Goal: Register for event/course

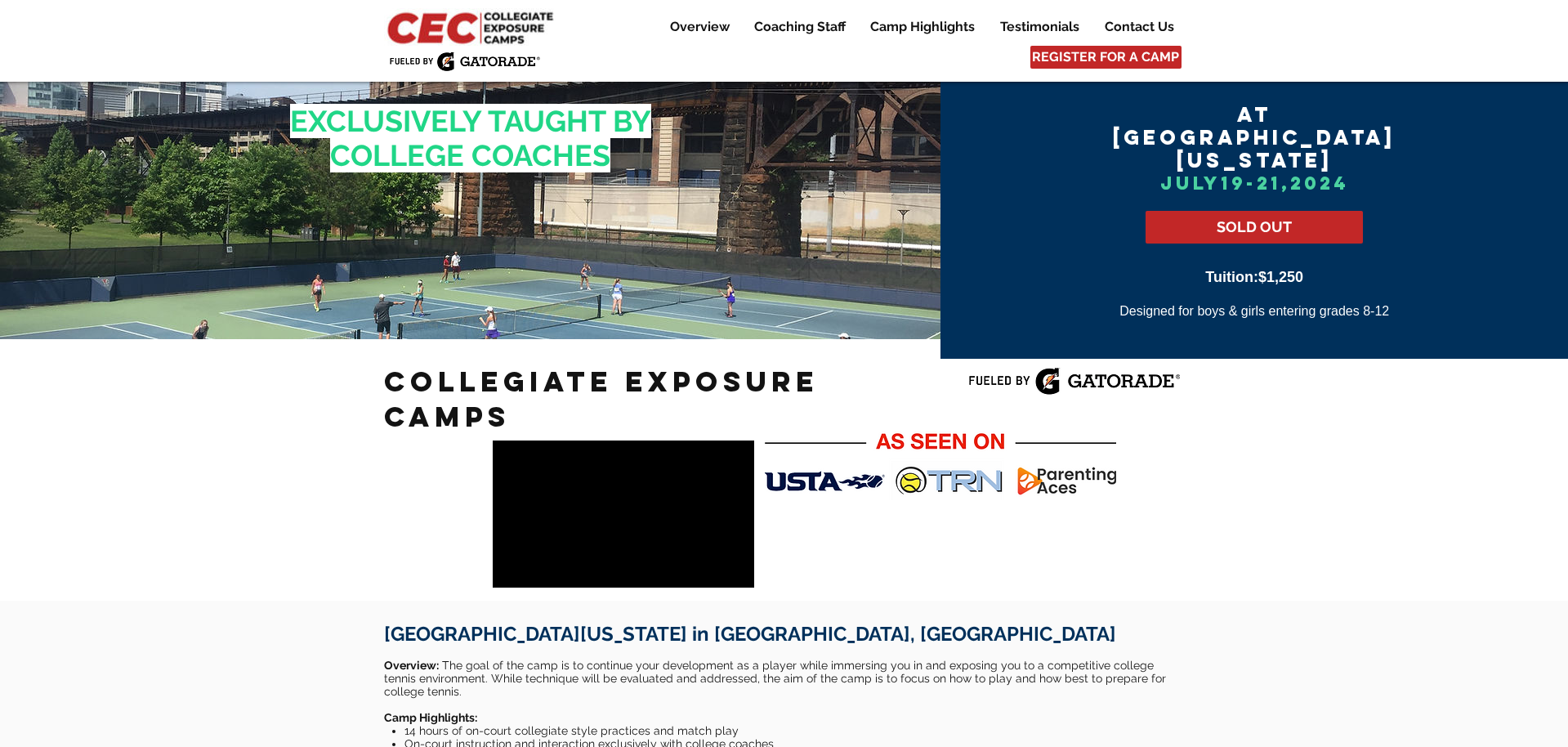
click at [506, 45] on img at bounding box center [472, 27] width 177 height 38
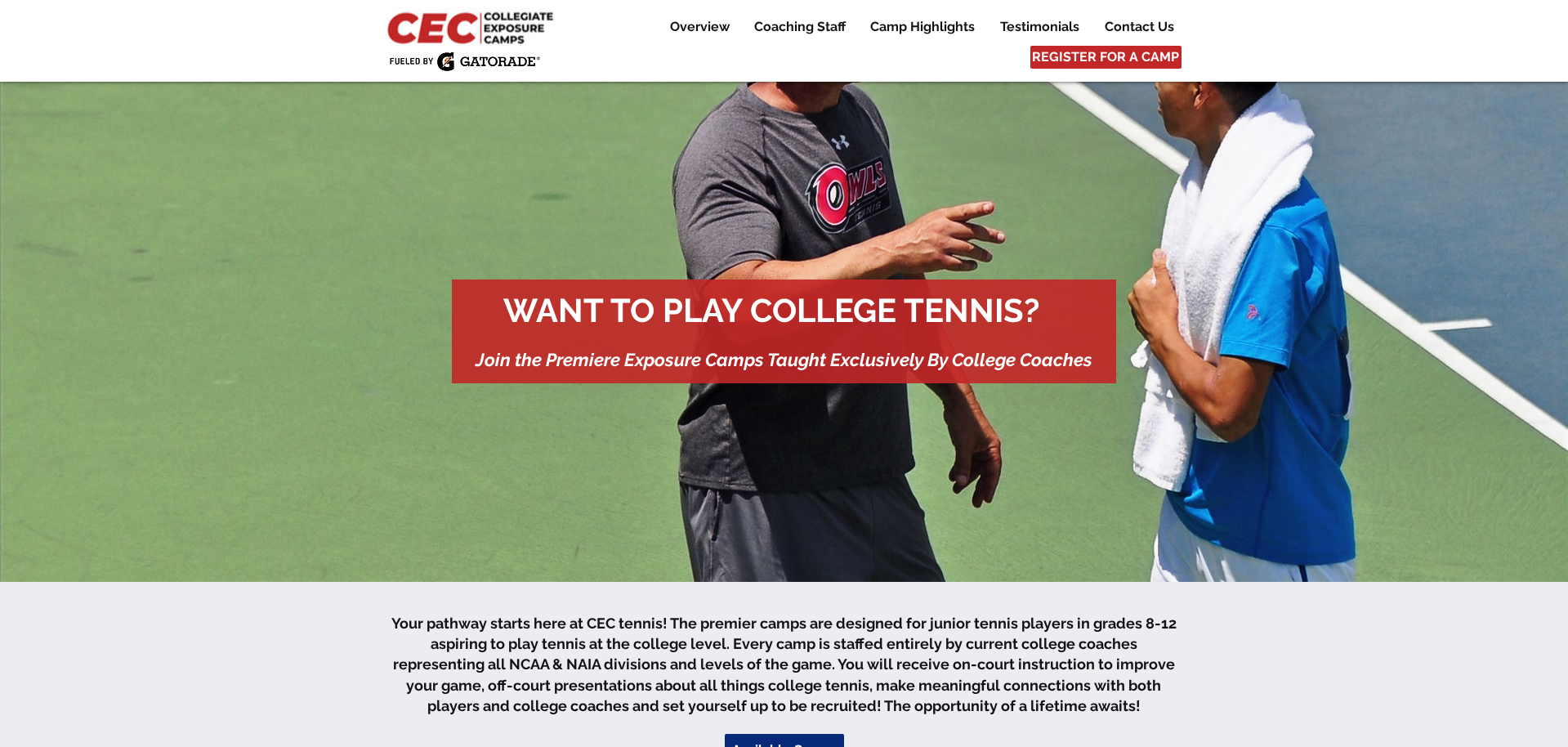
click at [489, 36] on img at bounding box center [472, 27] width 177 height 38
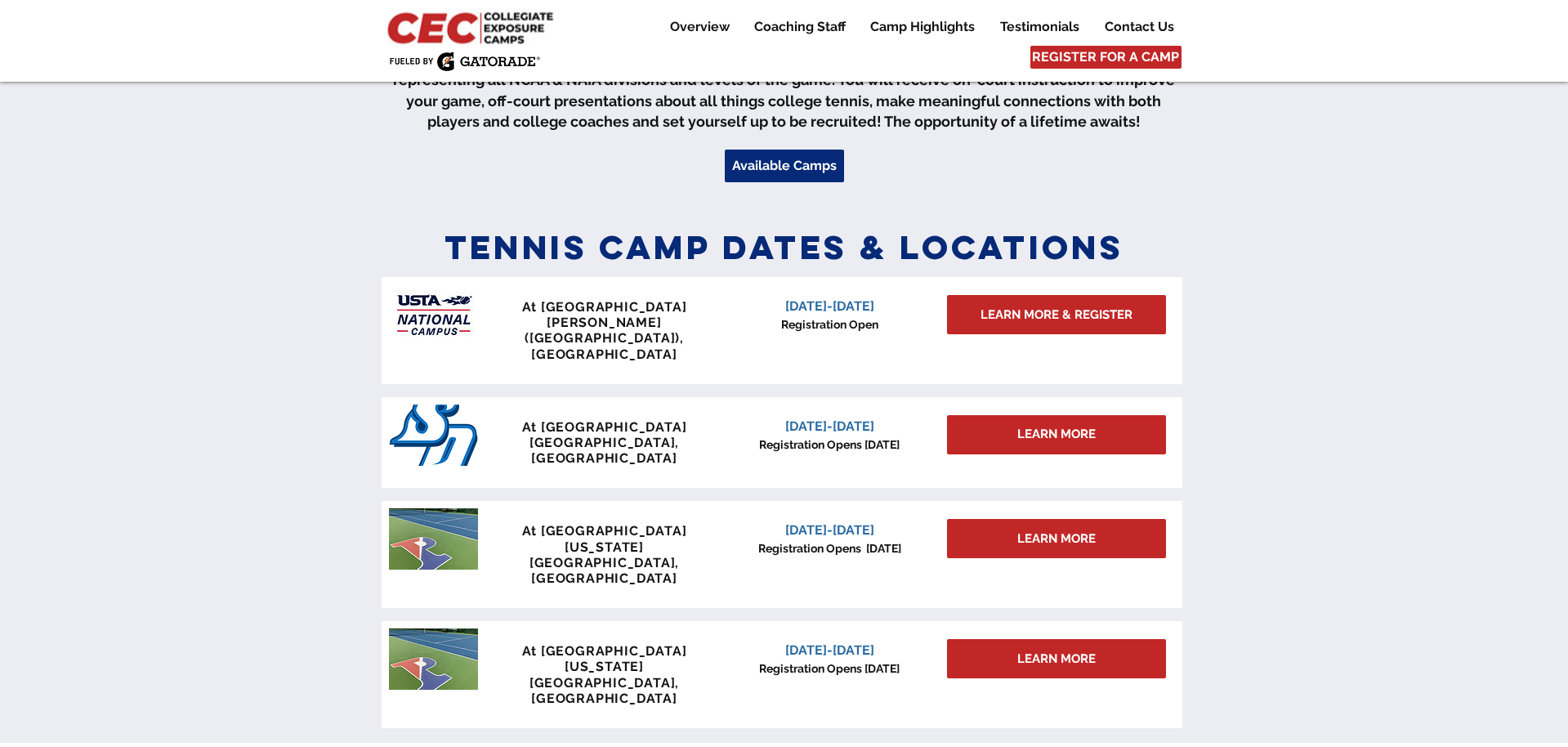
scroll to position [580, 0]
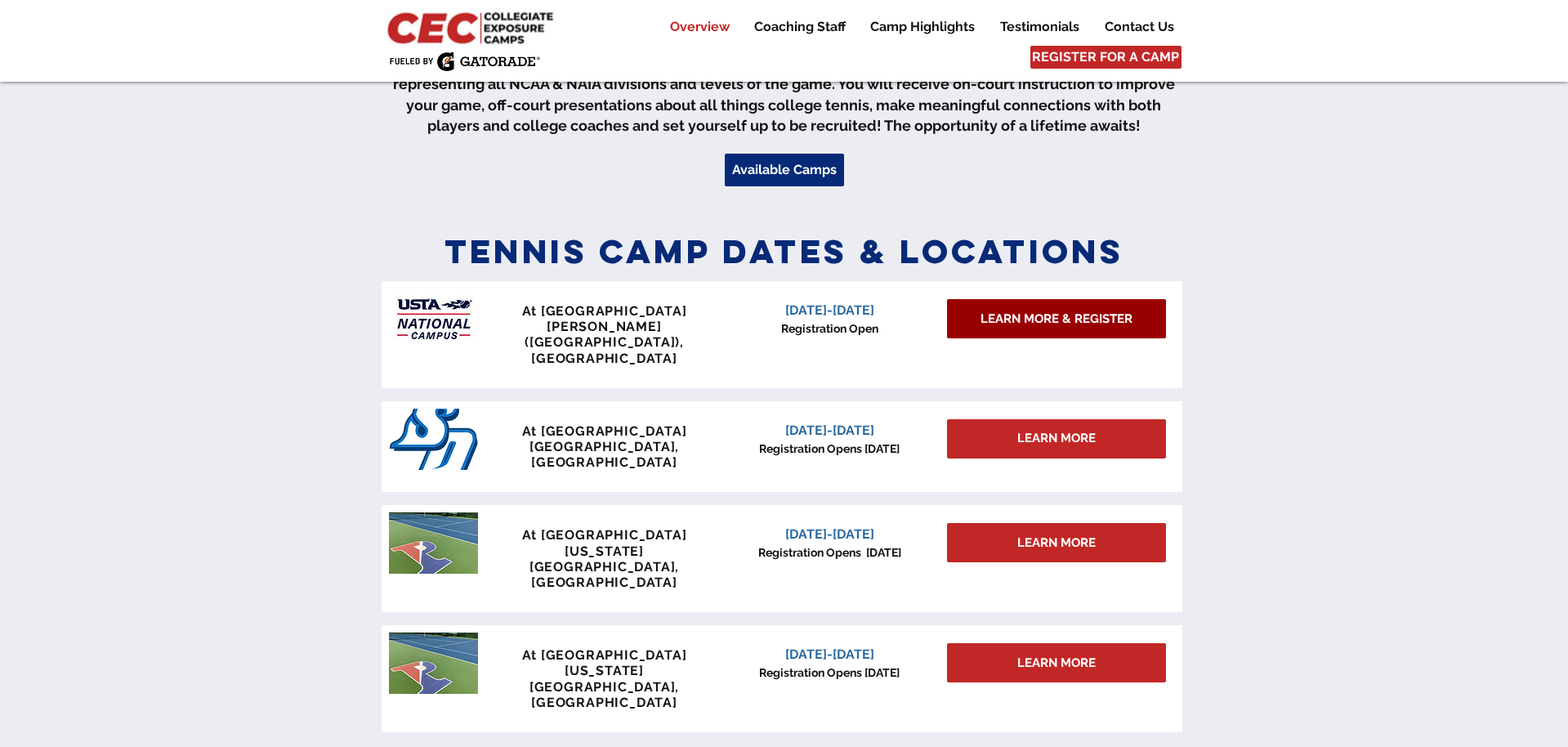
click at [1047, 325] on span "LEARN MORE & REGISTER" at bounding box center [1057, 319] width 152 height 18
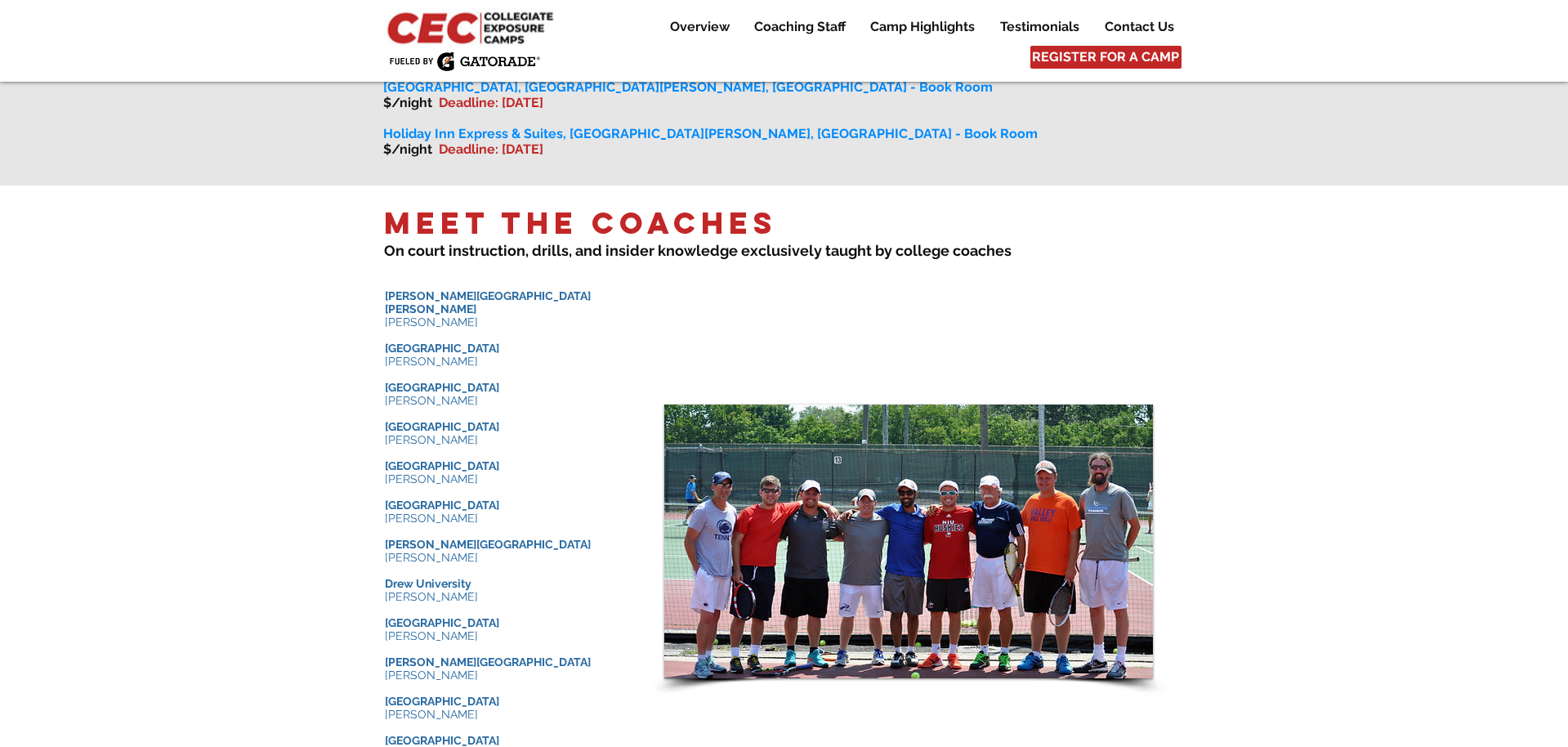
scroll to position [1487, 0]
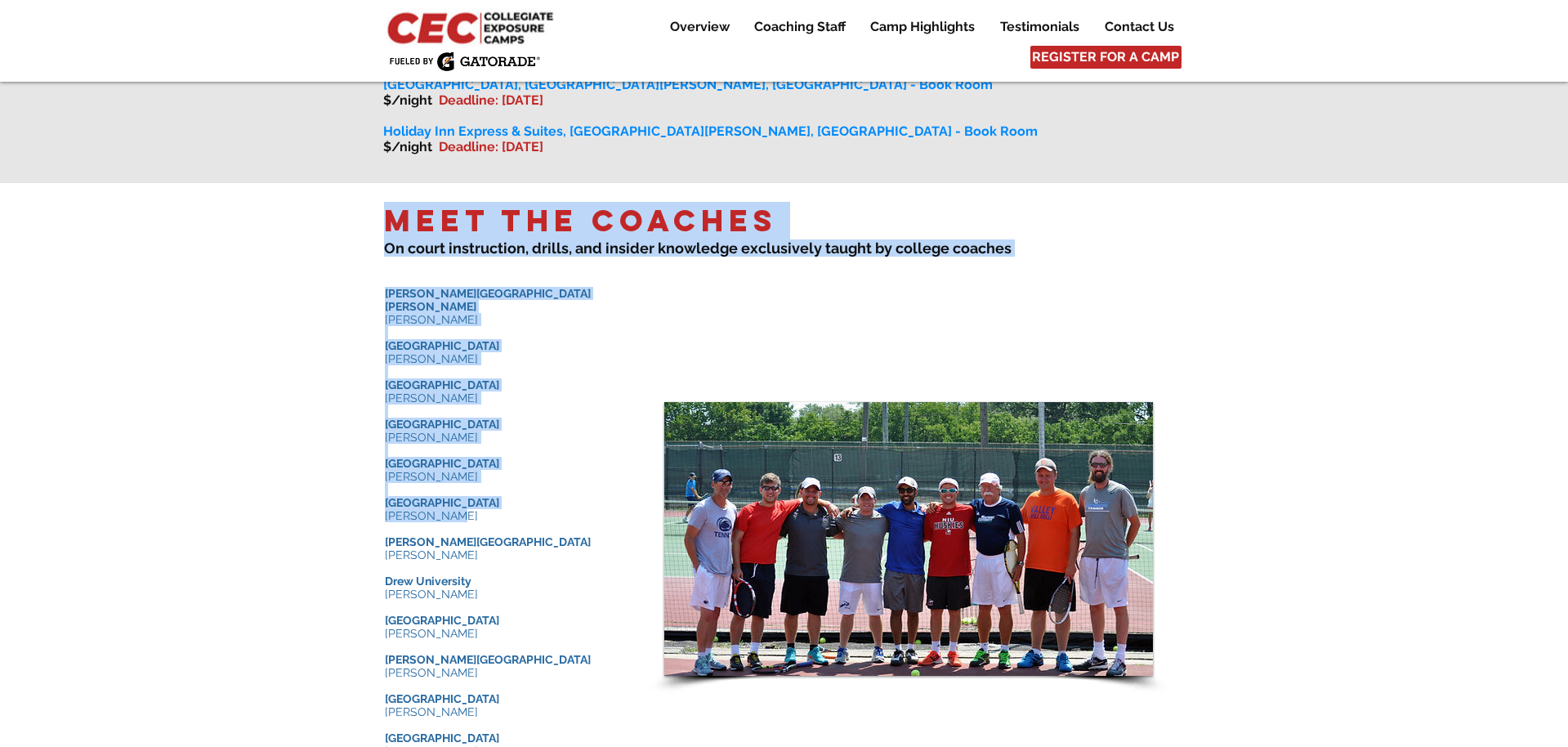
drag, startPoint x: 454, startPoint y: 484, endPoint x: 383, endPoint y: 471, distance: 72.2
click at [383, 471] on div "Meet the Coaches ​ On court instruction, drills , and insider knowledge e xclus…" at bounding box center [784, 520] width 1568 height 674
click at [383, 471] on div at bounding box center [784, 520] width 1568 height 674
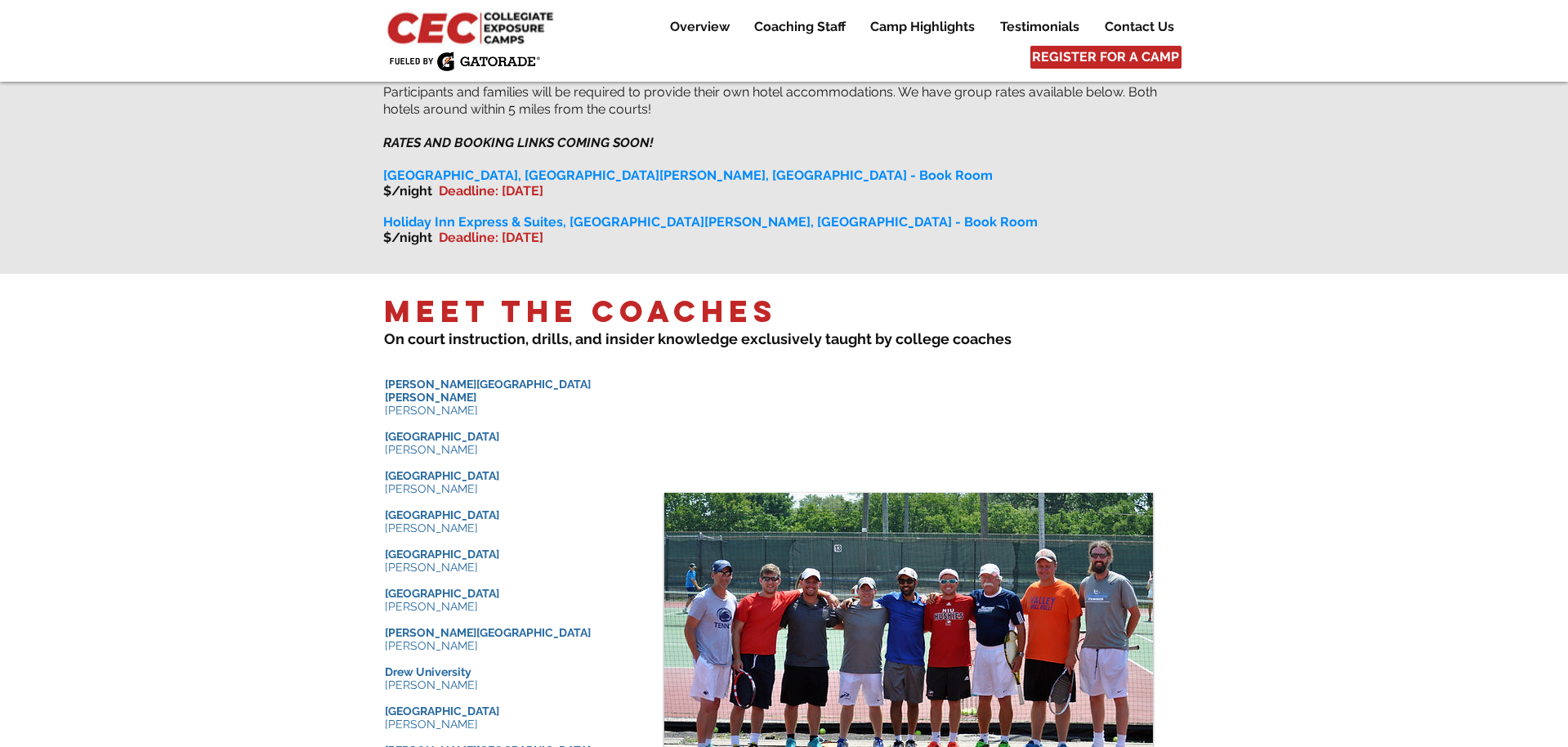
scroll to position [1374, 0]
